Goal: Task Accomplishment & Management: Manage account settings

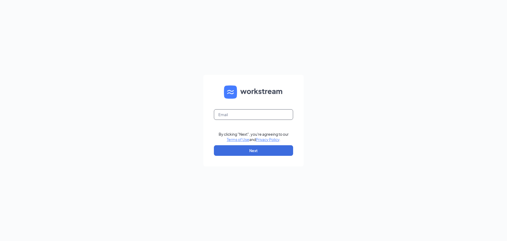
click at [239, 111] on input "text" at bounding box center [253, 114] width 79 height 11
click at [249, 117] on input "text" at bounding box center [253, 114] width 79 height 11
type input "[EMAIL_ADDRESS][DOMAIN_NAME]"
click at [243, 147] on button "Next" at bounding box center [253, 150] width 79 height 11
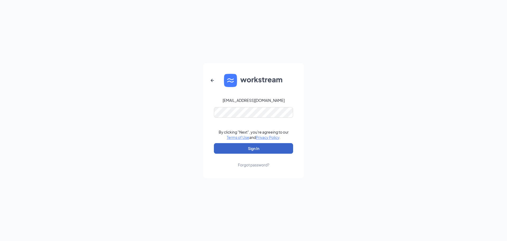
click at [250, 144] on button "Sign In" at bounding box center [253, 148] width 79 height 11
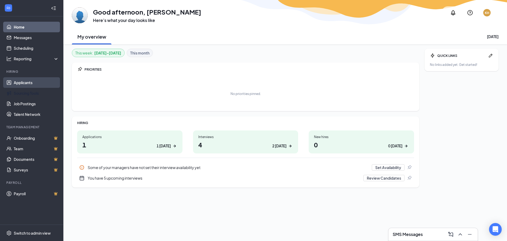
click at [21, 82] on link "Applicants" at bounding box center [36, 82] width 45 height 11
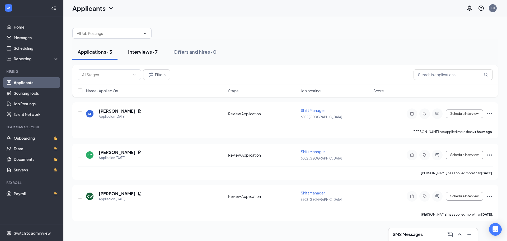
click at [130, 58] on button "Interviews · 7" at bounding box center [143, 52] width 40 height 16
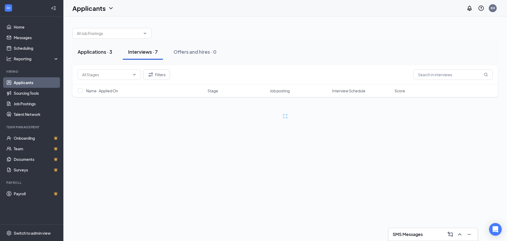
click at [77, 54] on button "Applications · 3" at bounding box center [94, 52] width 45 height 16
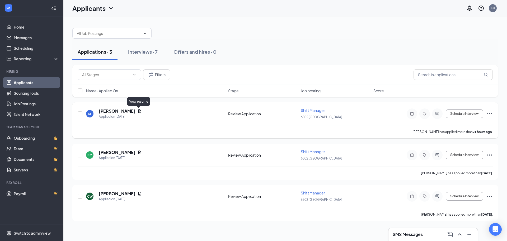
click at [140, 111] on icon "Document" at bounding box center [139, 110] width 3 height 3
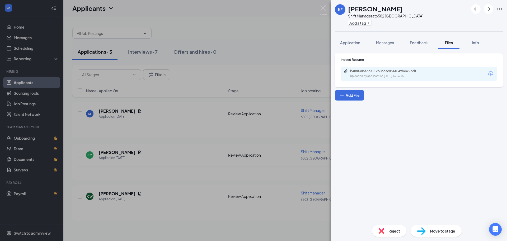
click at [370, 74] on div "Uploaded by applicant on Oct 14, 2025 at 16:06:45" at bounding box center [389, 76] width 79 height 4
click at [237, 70] on div "KF KAYLEE FARBIZIO Shift Manager at 6502 JOHNSON CITY Add a tag Application Mes…" at bounding box center [253, 120] width 507 height 241
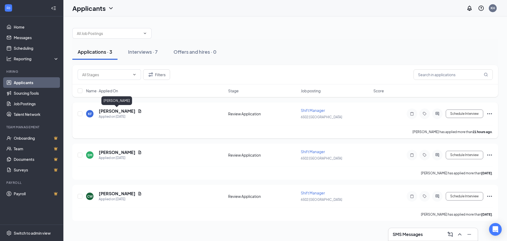
click at [117, 112] on h5 "KAYLEE FARBIZIO" at bounding box center [117, 111] width 37 height 6
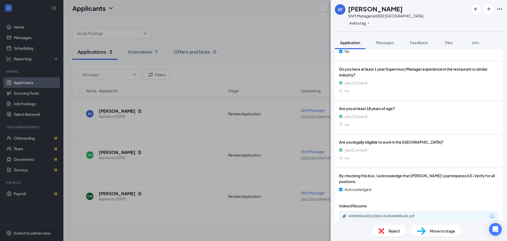
scroll to position [121, 0]
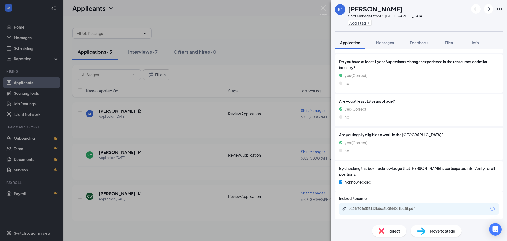
click at [387, 207] on div "b408f306e333112b0cc3c0544049be45.pdf" at bounding box center [386, 208] width 74 height 4
